Goal: Check status: Check status

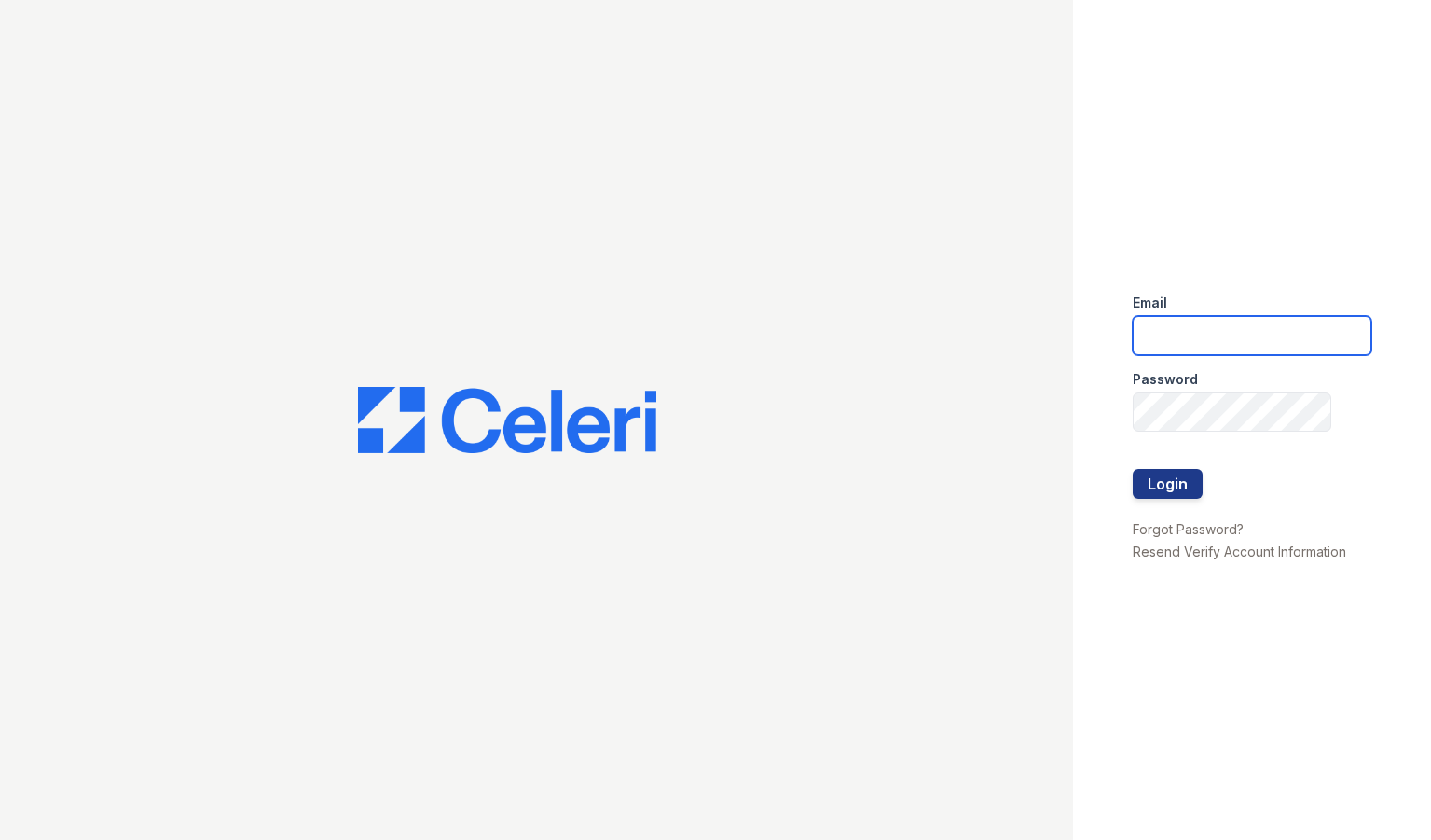
click at [1242, 330] on input "email" at bounding box center [1252, 335] width 239 height 39
type input "[PERSON_NAME][EMAIL_ADDRESS][DOMAIN_NAME]"
click at [1165, 479] on button "Login" at bounding box center [1167, 483] width 70 height 30
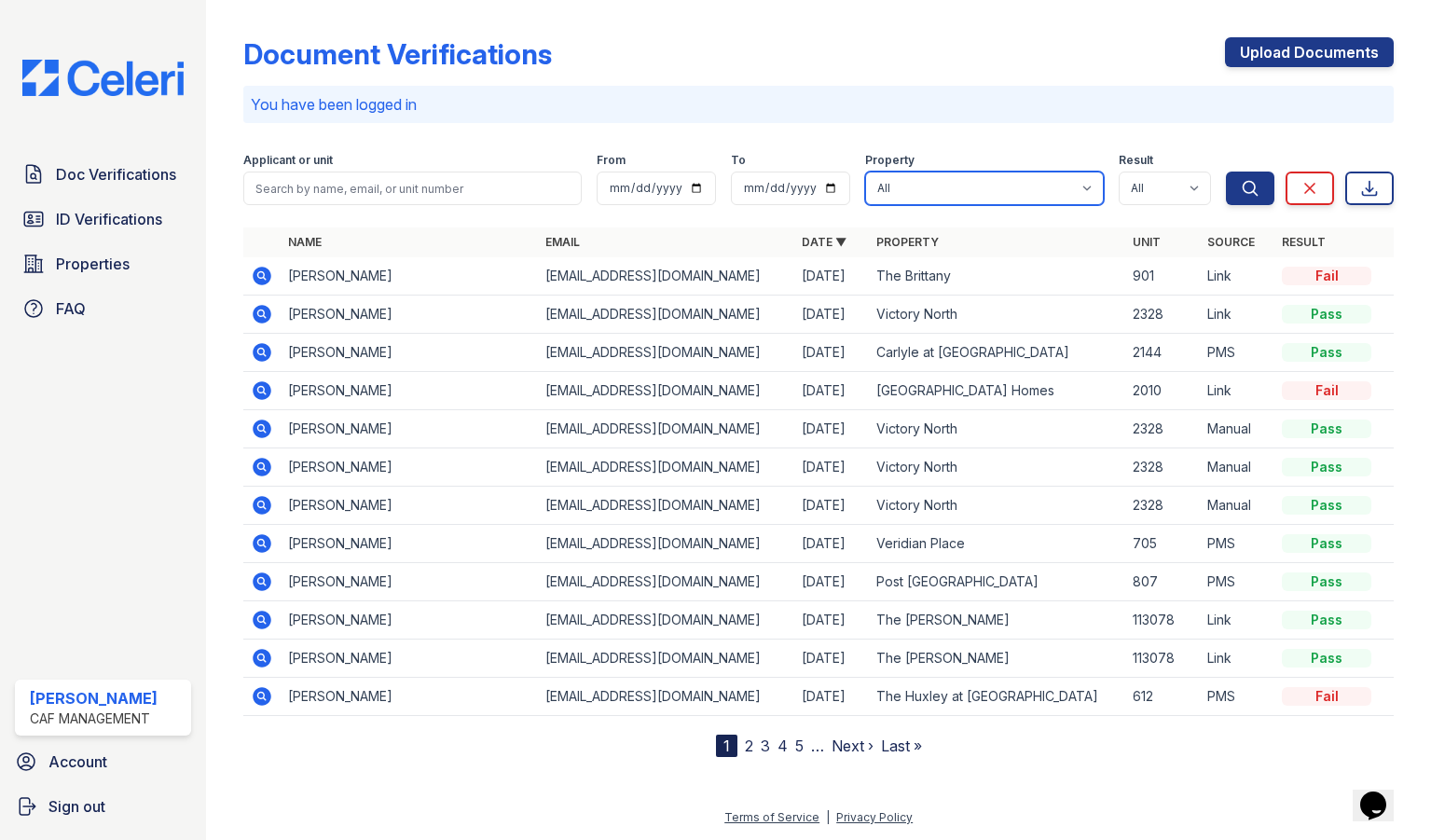
click at [967, 190] on select "All 2929 Wycliff 29 Fifty 4443 Ocean Drive Arioso Apartments Artisan Park Apart…" at bounding box center [984, 188] width 239 height 33
select select "4576"
click at [866, 172] on select "All 2929 Wycliff 29 Fifty 4443 Ocean Drive Arioso Apartments Artisan Park Apart…" at bounding box center [984, 188] width 239 height 33
click at [1268, 181] on button "Search" at bounding box center [1250, 188] width 49 height 33
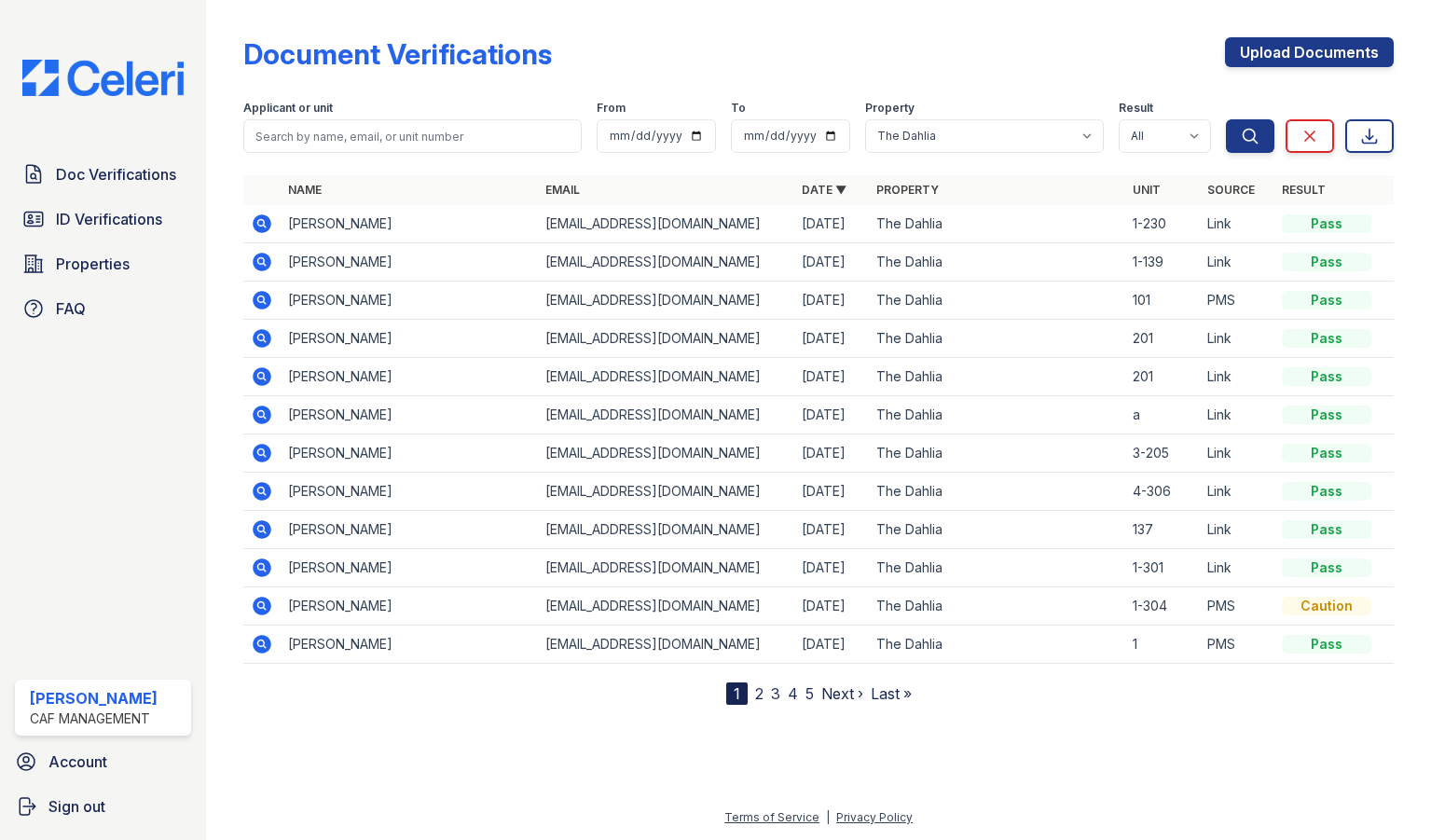
click at [758, 700] on link "2" at bounding box center [759, 694] width 9 height 19
